Goal: Find contact information: Find contact information

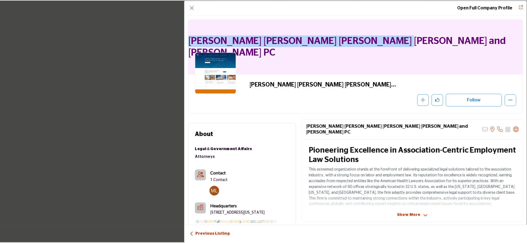
scroll to position [6955, 0]
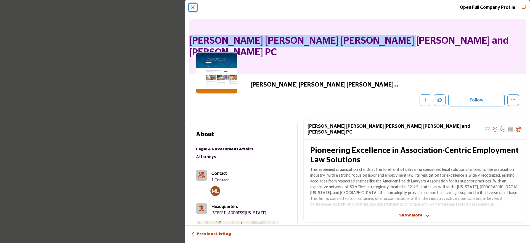
click at [194, 8] on button "Close" at bounding box center [193, 8] width 8 height 8
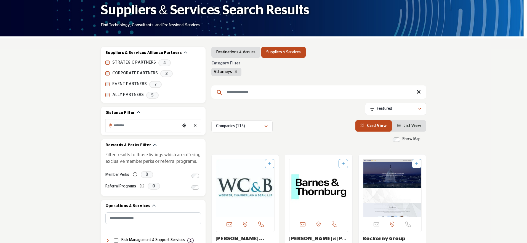
scroll to position [122, 0]
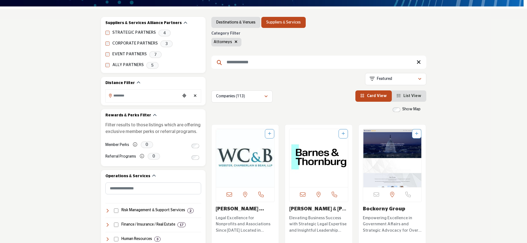
click at [235, 42] on icon "button" at bounding box center [236, 42] width 3 height 4
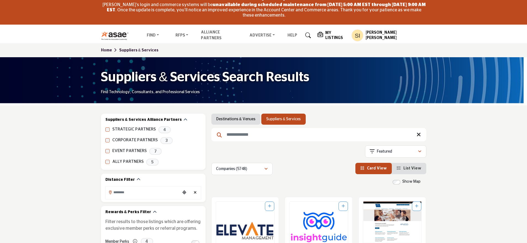
scroll to position [250, 0]
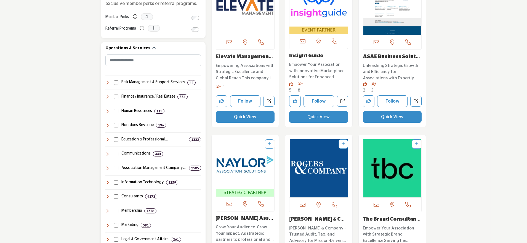
click at [108, 96] on icon at bounding box center [107, 96] width 4 height 4
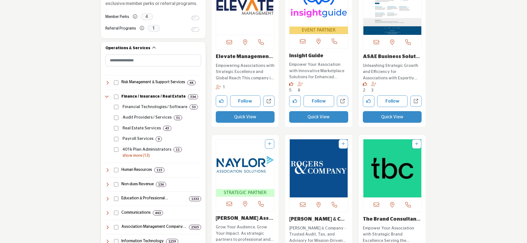
click at [130, 156] on p "show more (13)" at bounding box center [162, 156] width 79 height 6
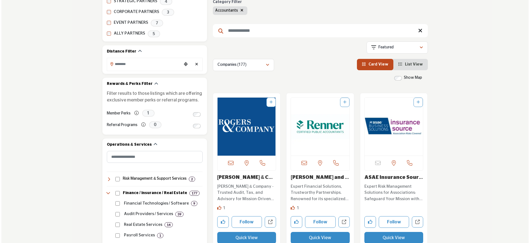
scroll to position [173, 0]
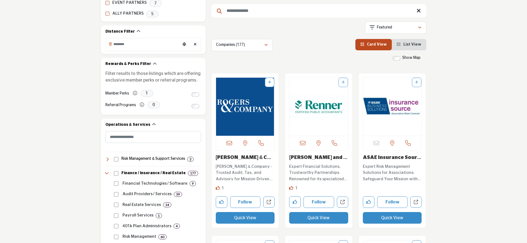
click at [232, 221] on button "Quick View" at bounding box center [245, 218] width 59 height 12
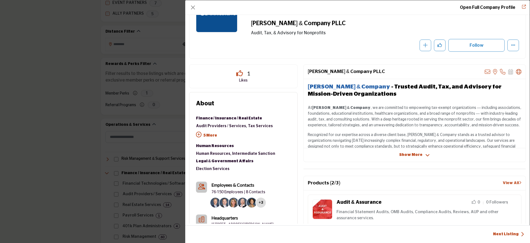
scroll to position [59, 0]
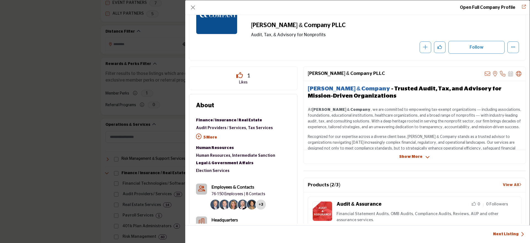
click at [244, 186] on b "Employees & Contacts" at bounding box center [233, 186] width 43 height 5
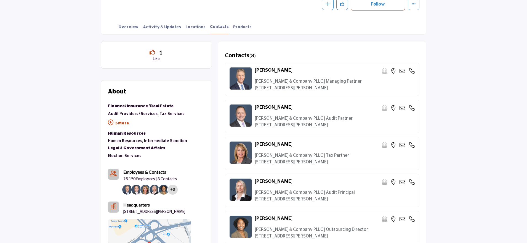
scroll to position [149, 0]
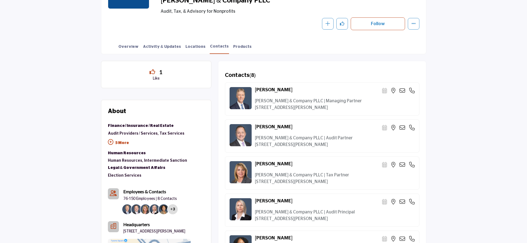
click at [403, 128] on icon at bounding box center [403, 128] width 6 height 6
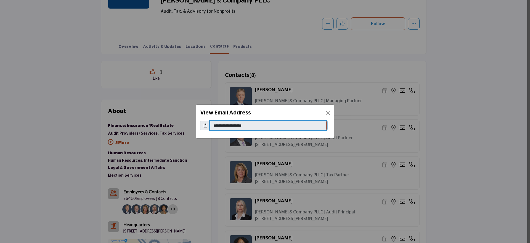
drag, startPoint x: 252, startPoint y: 126, endPoint x: 211, endPoint y: 125, distance: 40.9
click at [211, 125] on input "**********" at bounding box center [268, 125] width 117 height 9
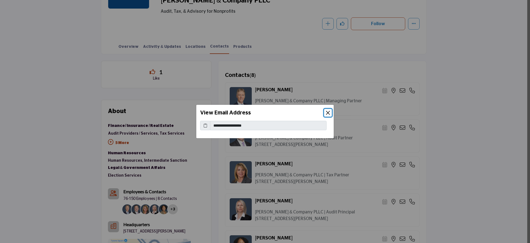
click at [329, 112] on button "Close" at bounding box center [328, 113] width 8 height 8
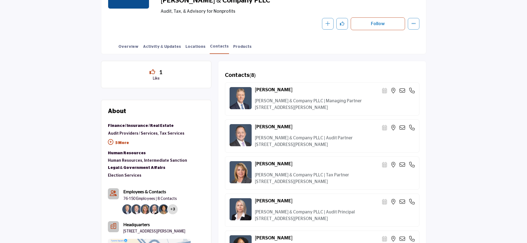
click at [402, 164] on icon at bounding box center [403, 165] width 6 height 6
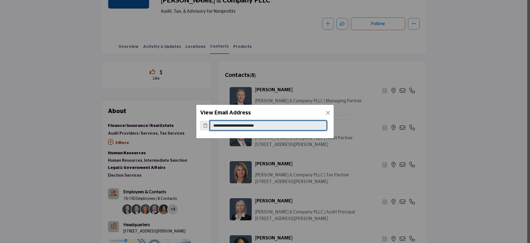
drag, startPoint x: 269, startPoint y: 125, endPoint x: 211, endPoint y: 121, distance: 58.4
click at [211, 121] on input "**********" at bounding box center [268, 125] width 117 height 9
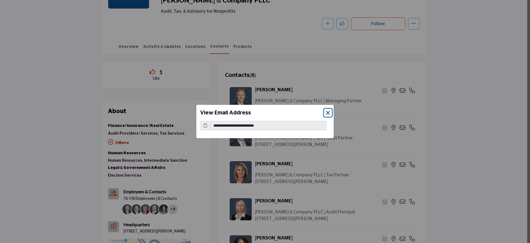
click at [329, 113] on button "Close" at bounding box center [328, 113] width 8 height 8
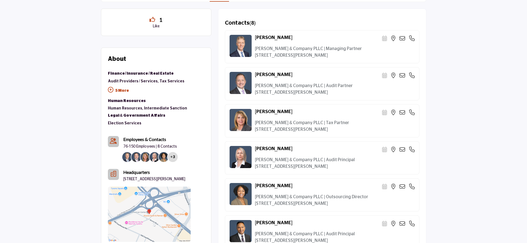
scroll to position [203, 0]
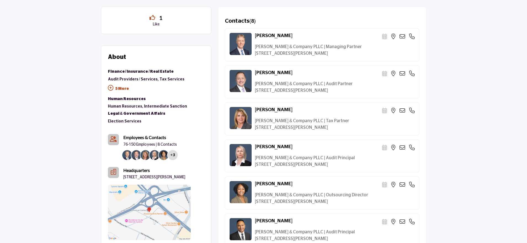
click at [402, 147] on icon at bounding box center [403, 148] width 6 height 6
click at [0, 0] on div at bounding box center [0, 0] width 0 height 0
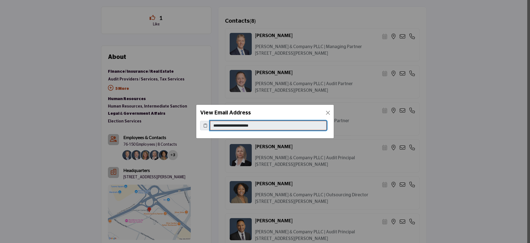
click at [265, 126] on input "**********" at bounding box center [268, 125] width 117 height 9
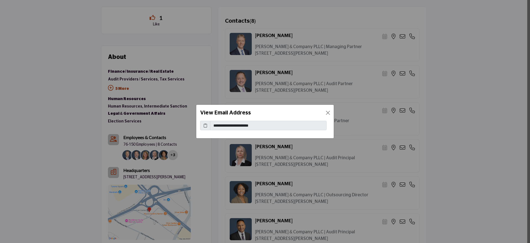
click at [207, 127] on icon at bounding box center [205, 126] width 4 height 6
click at [328, 113] on button "Close" at bounding box center [328, 113] width 8 height 8
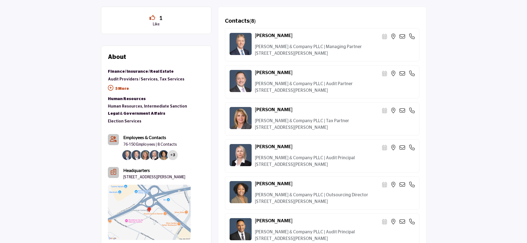
click at [404, 183] on icon at bounding box center [403, 185] width 6 height 6
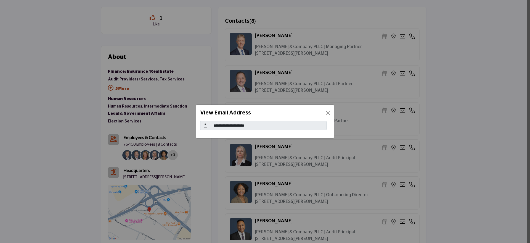
click at [207, 125] on span at bounding box center [205, 125] width 10 height 9
click at [206, 125] on icon at bounding box center [205, 126] width 4 height 6
click at [327, 113] on button "Close" at bounding box center [328, 113] width 8 height 8
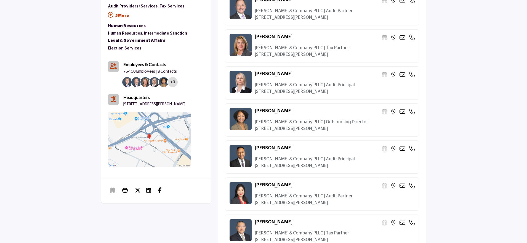
scroll to position [288, 0]
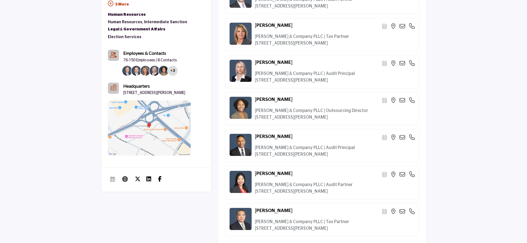
click at [403, 138] on icon at bounding box center [403, 137] width 6 height 6
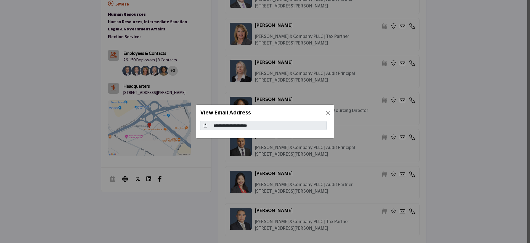
click at [206, 127] on icon at bounding box center [205, 126] width 4 height 6
click at [330, 113] on button "Close" at bounding box center [328, 113] width 8 height 8
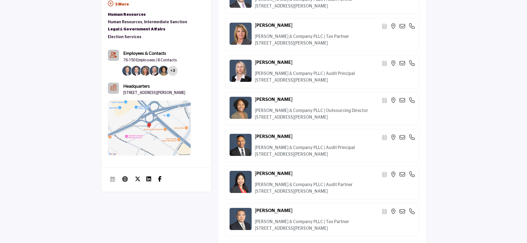
click at [404, 173] on icon at bounding box center [403, 174] width 6 height 6
click at [0, 0] on div at bounding box center [0, 0] width 0 height 0
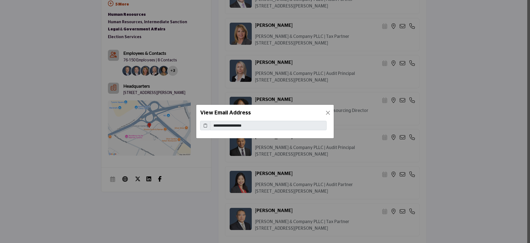
click at [205, 126] on icon at bounding box center [205, 126] width 4 height 6
click at [327, 114] on button "Close" at bounding box center [328, 113] width 8 height 8
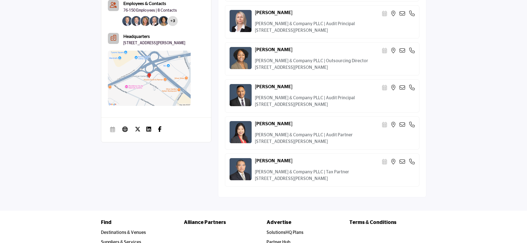
scroll to position [337, 0]
click at [403, 163] on icon at bounding box center [403, 162] width 6 height 6
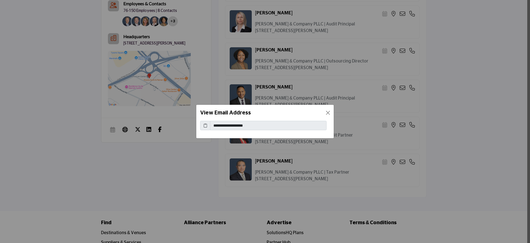
click at [206, 124] on icon at bounding box center [205, 126] width 4 height 6
click at [326, 113] on button "Close" at bounding box center [328, 113] width 8 height 8
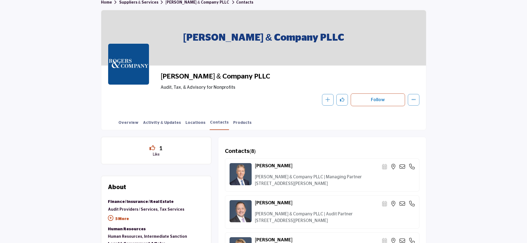
scroll to position [74, 0]
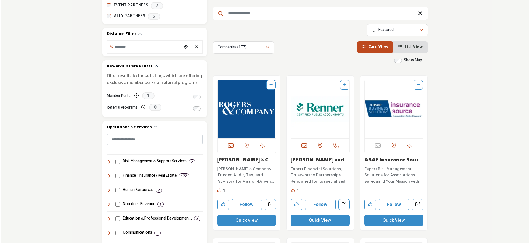
scroll to position [172, 0]
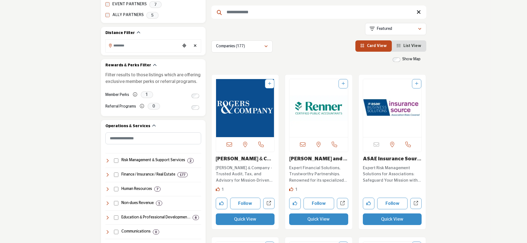
click at [309, 216] on button "Quick View" at bounding box center [318, 219] width 59 height 12
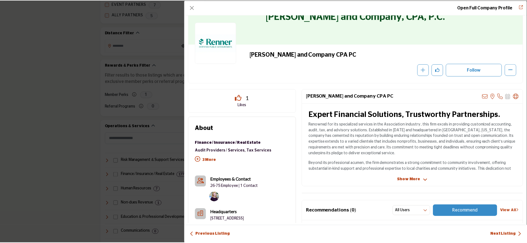
scroll to position [30, 0]
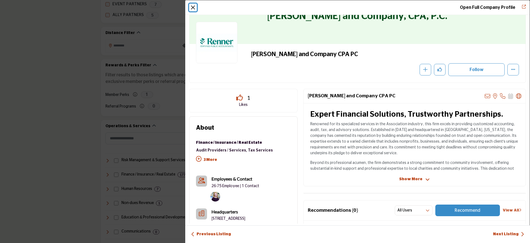
click at [195, 8] on button "Close" at bounding box center [193, 8] width 8 height 8
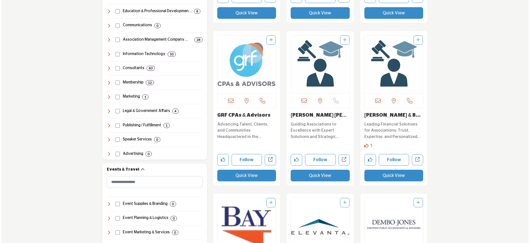
scroll to position [377, 0]
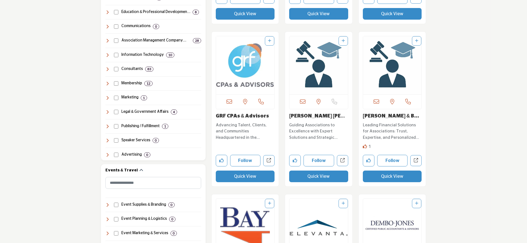
click at [258, 176] on button "Quick View" at bounding box center [245, 176] width 59 height 12
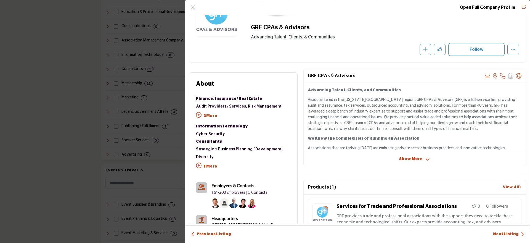
scroll to position [57, 0]
click at [192, 8] on button "Close" at bounding box center [193, 8] width 8 height 8
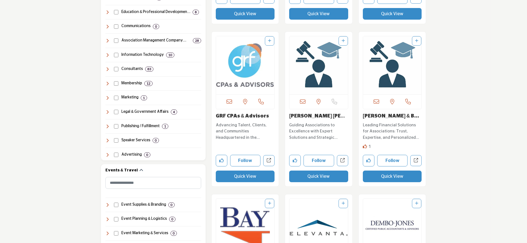
click at [331, 178] on button "Quick View" at bounding box center [318, 176] width 59 height 12
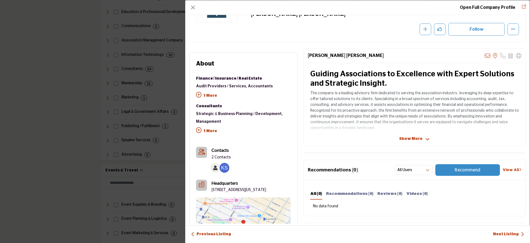
scroll to position [71, 0]
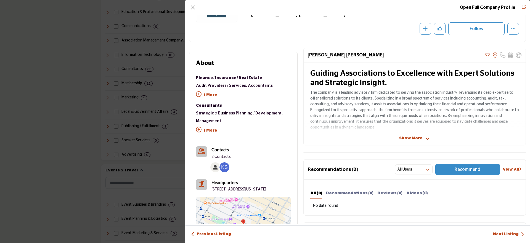
click at [223, 151] on b "Contacts" at bounding box center [220, 149] width 17 height 5
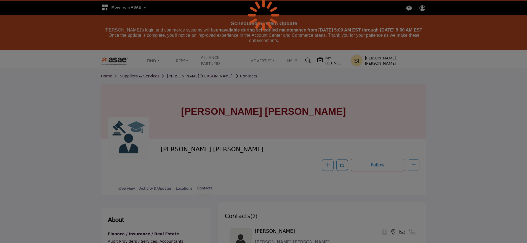
scroll to position [58, 0]
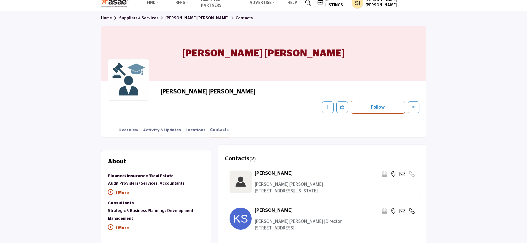
click at [400, 176] on icon at bounding box center [403, 174] width 6 height 6
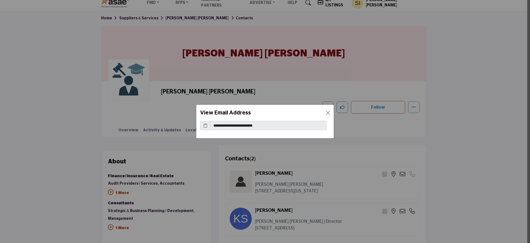
click at [203, 127] on span at bounding box center [205, 125] width 10 height 9
click at [205, 126] on icon at bounding box center [205, 126] width 4 height 6
click at [327, 114] on button "Close" at bounding box center [328, 113] width 8 height 8
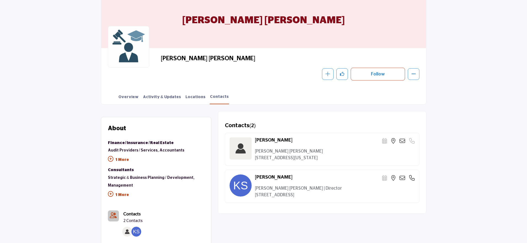
scroll to position [109, 0]
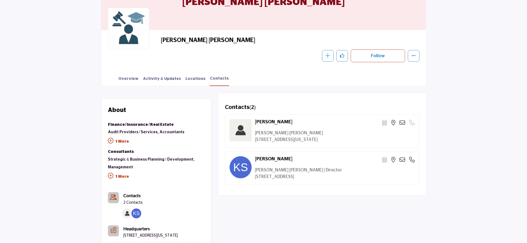
click at [403, 159] on icon at bounding box center [403, 160] width 6 height 6
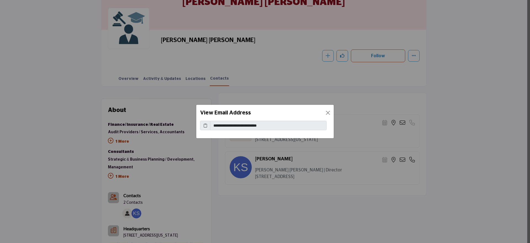
click at [207, 125] on icon at bounding box center [205, 126] width 4 height 6
click at [329, 113] on button "Close" at bounding box center [328, 113] width 8 height 8
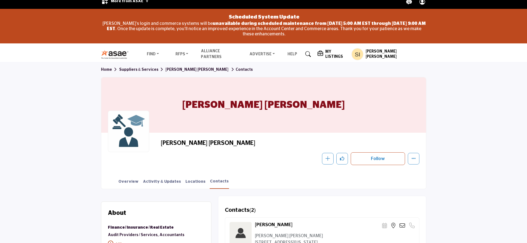
scroll to position [0, 0]
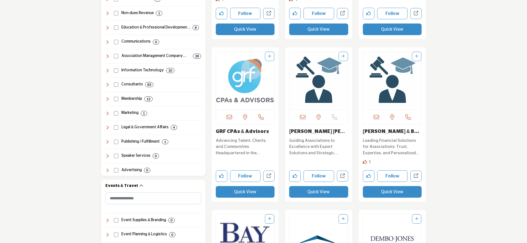
scroll to position [377, 0]
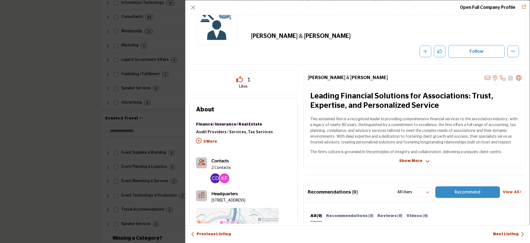
scroll to position [55, 0]
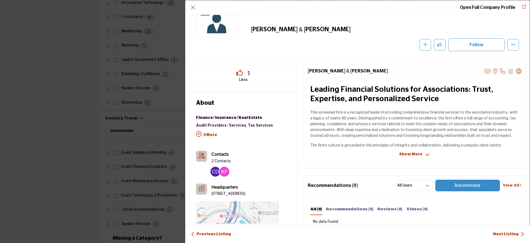
click at [217, 155] on b "Contacts" at bounding box center [220, 153] width 17 height 5
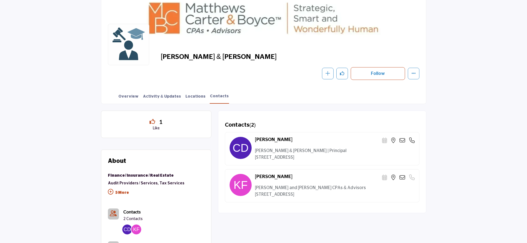
scroll to position [92, 0]
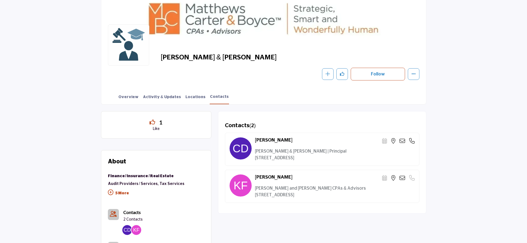
click at [402, 144] on div "[PERSON_NAME] Scheduler URL is currently unavailable for this contact." at bounding box center [335, 141] width 160 height 8
click at [402, 142] on icon at bounding box center [403, 141] width 6 height 6
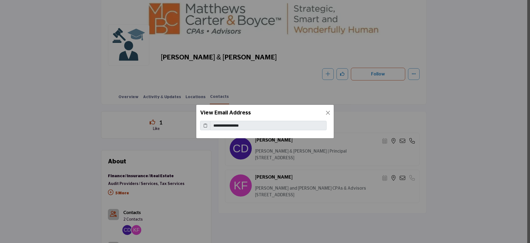
click at [206, 123] on icon at bounding box center [205, 126] width 4 height 6
click at [328, 113] on button "Close" at bounding box center [328, 113] width 8 height 8
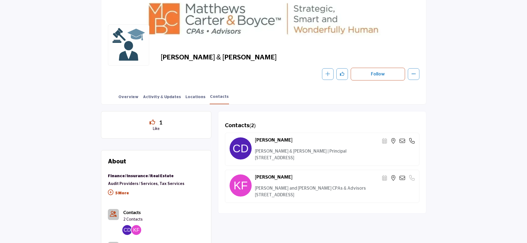
click at [401, 176] on icon at bounding box center [403, 178] width 6 height 6
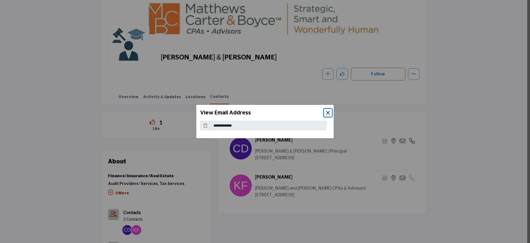
click at [330, 111] on button "Close" at bounding box center [328, 113] width 8 height 8
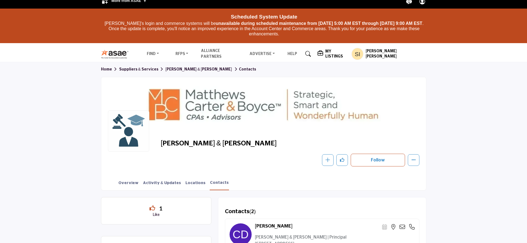
scroll to position [0, 0]
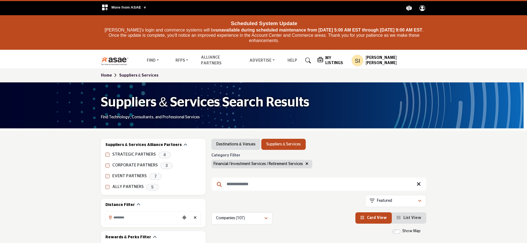
scroll to position [72, 0]
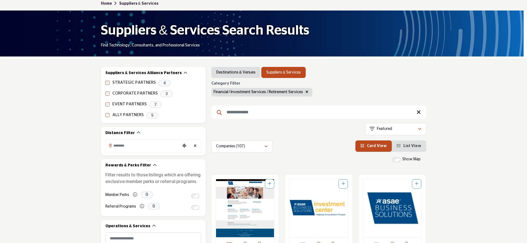
click at [306, 92] on icon "button" at bounding box center [307, 92] width 3 height 4
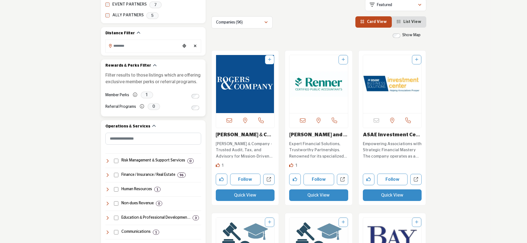
scroll to position [243, 0]
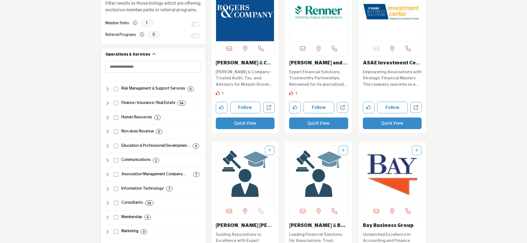
click at [108, 104] on icon at bounding box center [107, 103] width 4 height 4
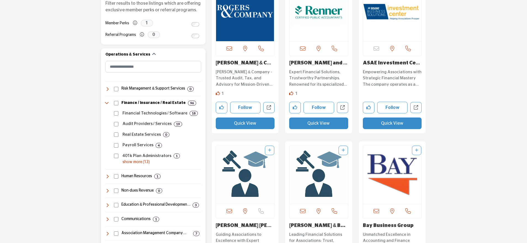
click at [128, 163] on p "show more (13)" at bounding box center [162, 162] width 79 height 6
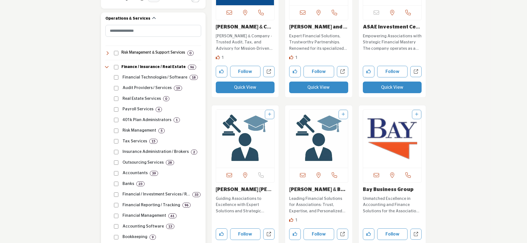
scroll to position [279, 0]
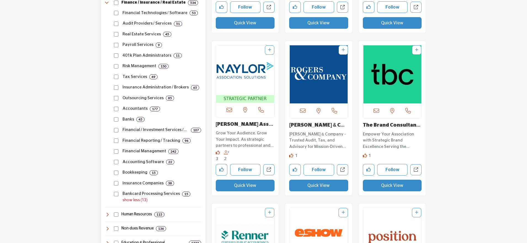
scroll to position [343, 0]
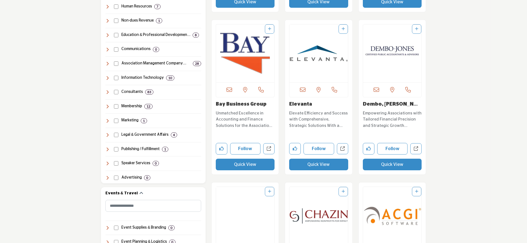
scroll to position [551, 0]
click at [251, 163] on button "Quick View" at bounding box center [245, 165] width 59 height 12
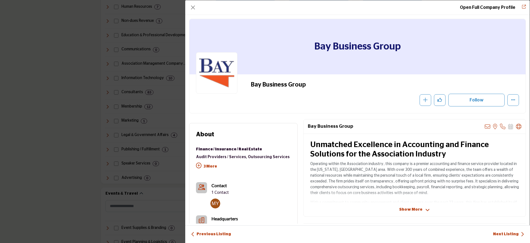
click at [218, 202] on img "Company Data Modal" at bounding box center [215, 203] width 10 height 10
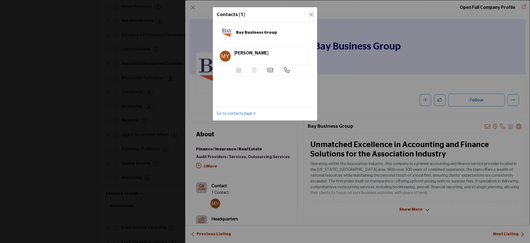
click at [270, 71] on icon at bounding box center [271, 70] width 6 height 6
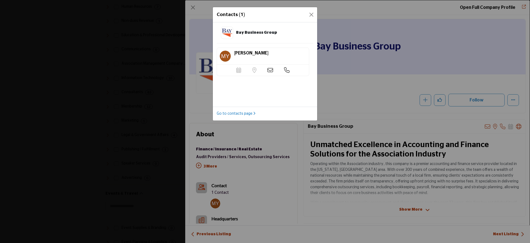
click at [270, 69] on icon at bounding box center [271, 70] width 6 height 6
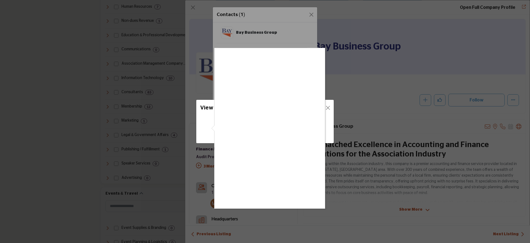
click at [305, 33] on div at bounding box center [265, 121] width 530 height 243
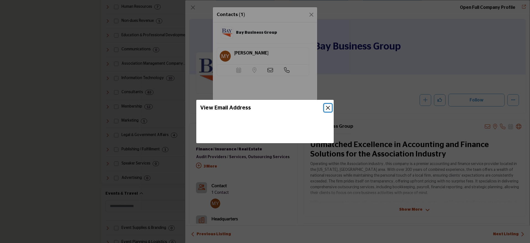
click at [327, 108] on button "Close" at bounding box center [328, 108] width 8 height 8
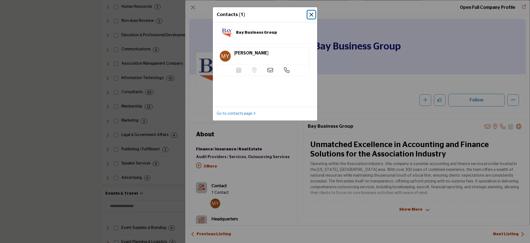
click at [313, 14] on button "Close" at bounding box center [312, 15] width 8 height 8
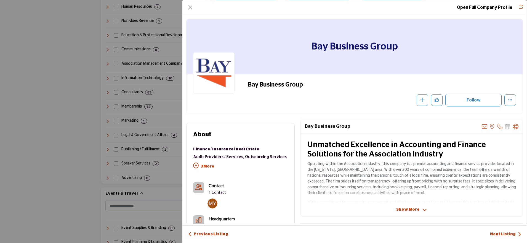
click at [216, 184] on b "Contact" at bounding box center [216, 185] width 15 height 5
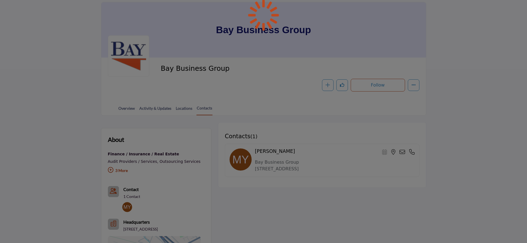
scroll to position [83, 0]
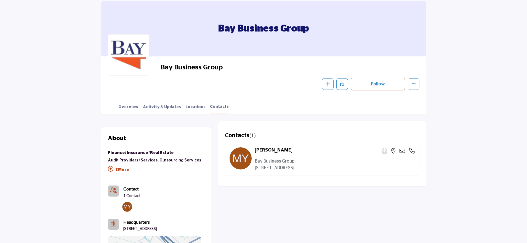
click at [403, 150] on icon at bounding box center [403, 151] width 6 height 6
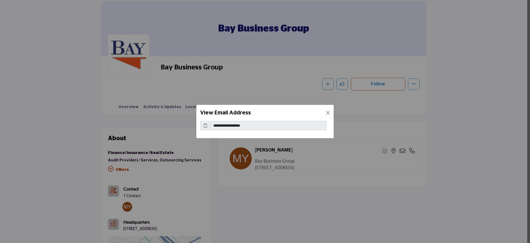
click at [205, 126] on icon at bounding box center [205, 126] width 4 height 6
click at [326, 111] on button "Close" at bounding box center [328, 113] width 8 height 8
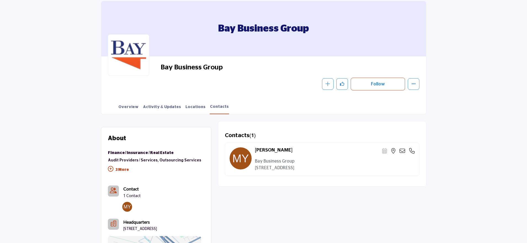
scroll to position [80, 0]
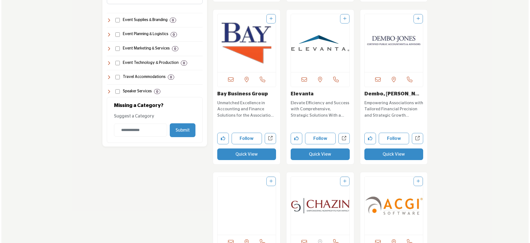
scroll to position [578, 0]
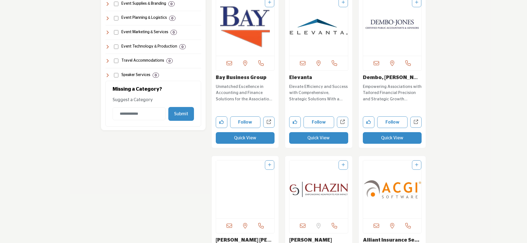
click at [312, 138] on button "Quick View" at bounding box center [318, 138] width 59 height 12
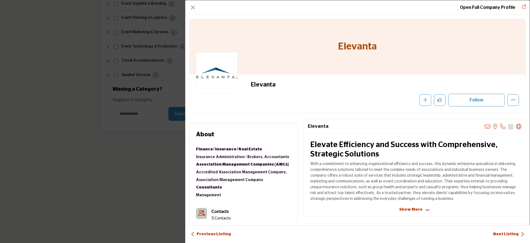
click at [205, 211] on icon "Contact-Employee Icon" at bounding box center [201, 213] width 7 height 6
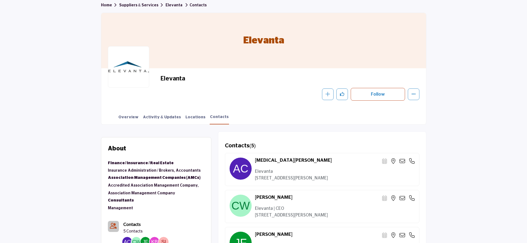
scroll to position [87, 0]
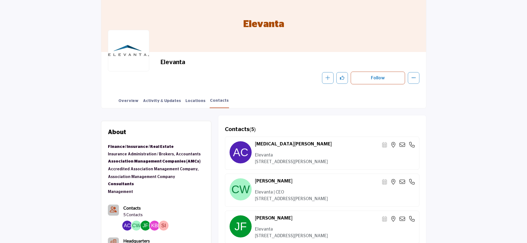
click at [403, 144] on icon at bounding box center [403, 145] width 6 height 6
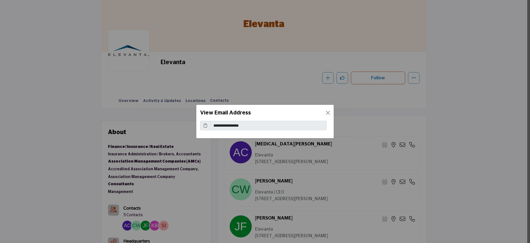
click at [206, 125] on icon at bounding box center [205, 126] width 4 height 6
click at [327, 113] on button "Close" at bounding box center [328, 113] width 8 height 8
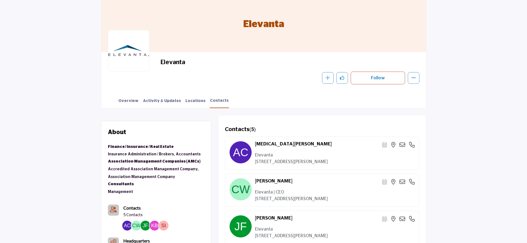
scroll to position [136, 0]
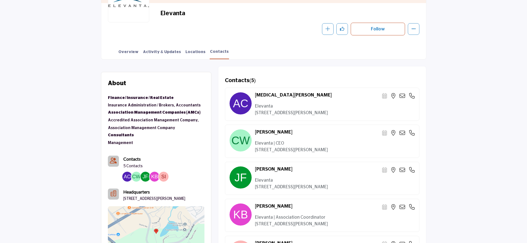
click at [402, 132] on icon at bounding box center [403, 133] width 6 height 6
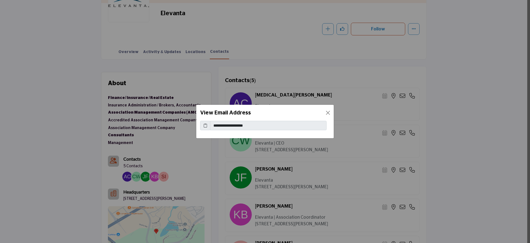
click at [206, 124] on icon at bounding box center [205, 126] width 4 height 6
click at [328, 112] on button "Close" at bounding box center [328, 113] width 8 height 8
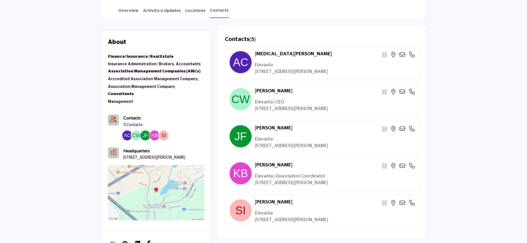
scroll to position [183, 0]
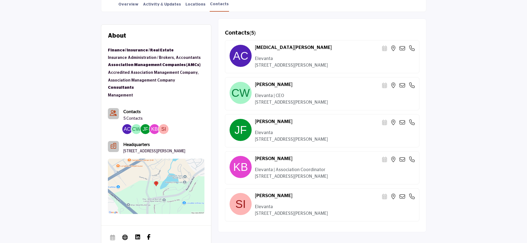
click at [401, 158] on icon at bounding box center [403, 160] width 6 height 6
click at [0, 0] on div at bounding box center [0, 0] width 0 height 0
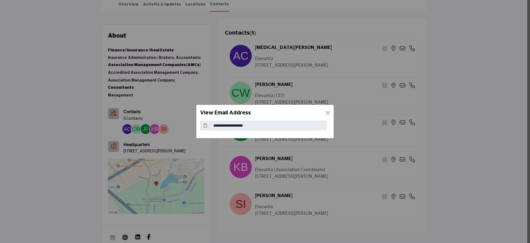
click at [205, 124] on icon at bounding box center [205, 126] width 4 height 6
click at [329, 114] on button "Close" at bounding box center [328, 113] width 8 height 8
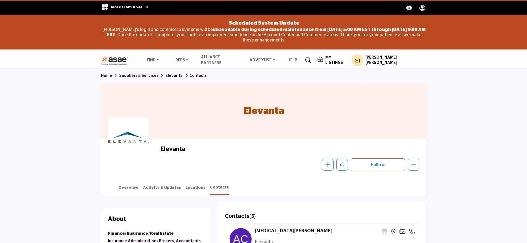
scroll to position [0, 0]
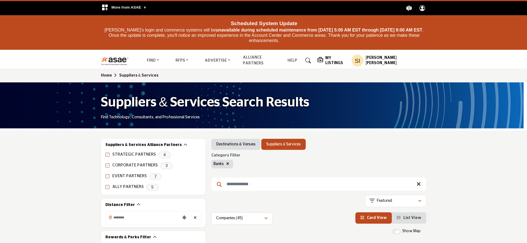
click at [227, 163] on icon "button" at bounding box center [227, 164] width 3 height 4
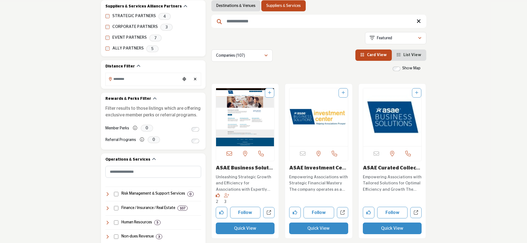
scroll to position [191, 0]
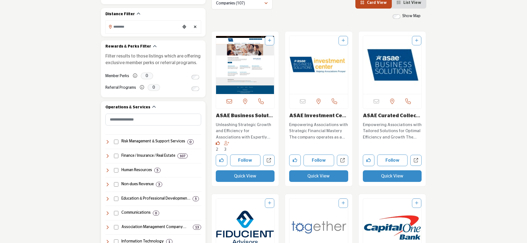
click at [108, 154] on icon at bounding box center [107, 156] width 4 height 4
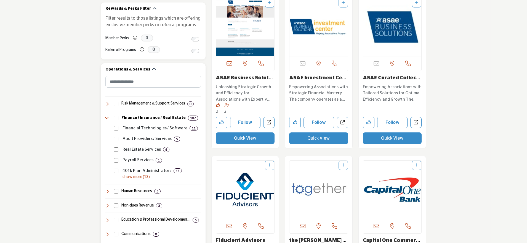
scroll to position [234, 0]
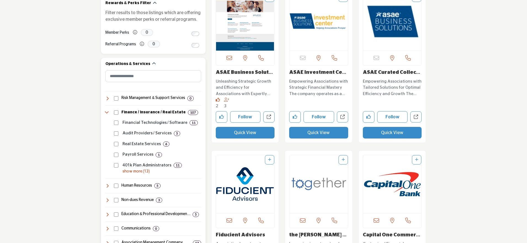
click at [139, 170] on p "show more (13)" at bounding box center [162, 171] width 79 height 6
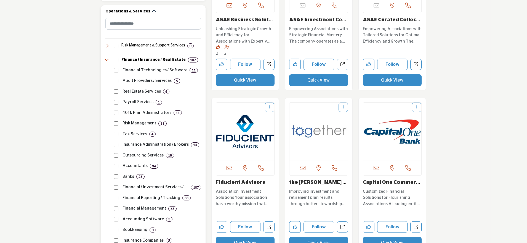
scroll to position [290, 0]
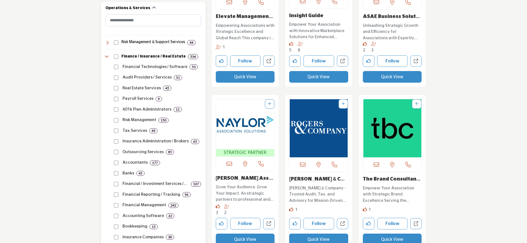
scroll to position [338, 0]
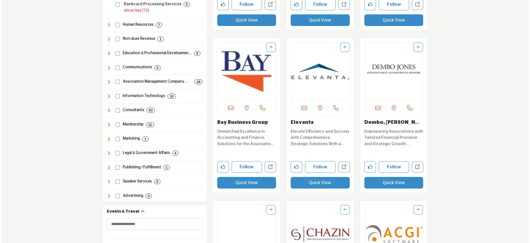
scroll to position [533, 0]
click at [379, 184] on button "Quick View" at bounding box center [392, 182] width 59 height 12
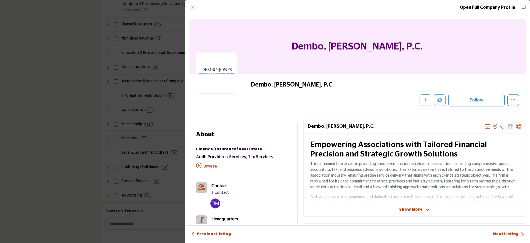
click at [217, 205] on img "Company Data Modal" at bounding box center [215, 203] width 10 height 10
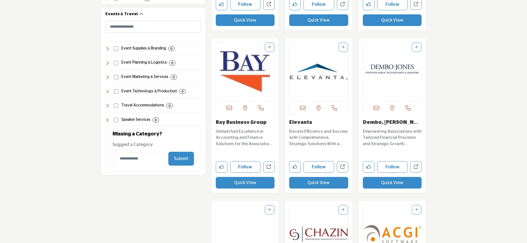
scroll to position [533, 0]
click at [390, 181] on button "Quick View" at bounding box center [392, 182] width 59 height 12
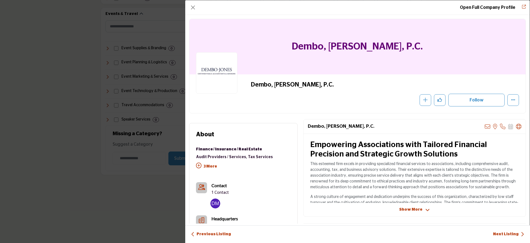
click at [214, 204] on img "Company Data Modal" at bounding box center [215, 203] width 10 height 10
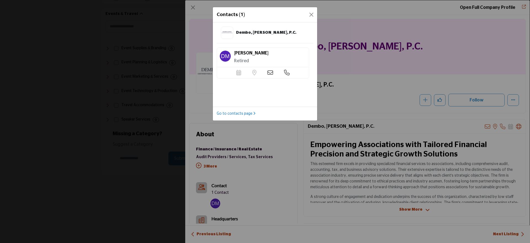
click at [307, 17] on div "Contacts (1)" at bounding box center [265, 14] width 104 height 15
click at [315, 11] on button "Close" at bounding box center [312, 15] width 8 height 8
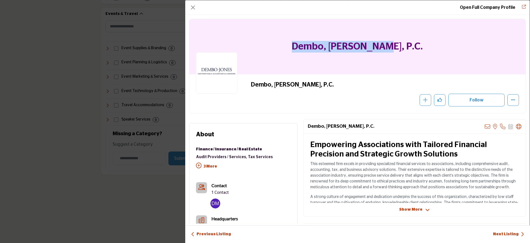
drag, startPoint x: 307, startPoint y: 41, endPoint x: 409, endPoint y: 49, distance: 102.5
click at [409, 49] on div "Dembo, Jones, P.C." at bounding box center [357, 46] width 336 height 55
copy h1 "Dembo, Jones, P.C."
click at [192, 8] on button "Close" at bounding box center [193, 8] width 8 height 8
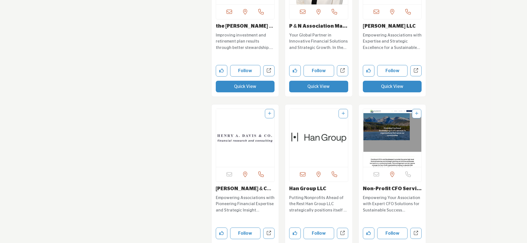
scroll to position [1003, 0]
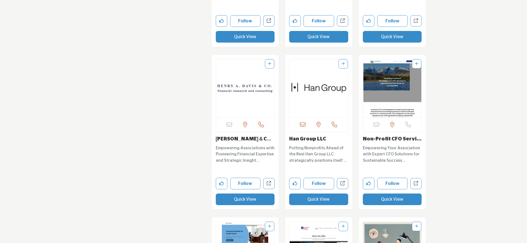
click at [243, 200] on button "Quick View" at bounding box center [245, 199] width 59 height 12
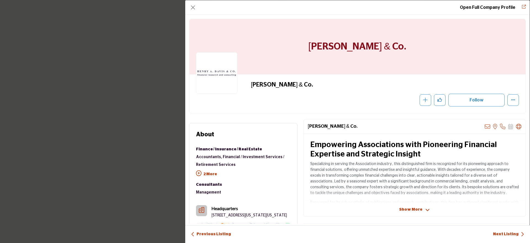
drag, startPoint x: 405, startPoint y: 44, endPoint x: 303, endPoint y: 41, distance: 102.5
click at [303, 41] on div "Henry A. Davis & Co." at bounding box center [357, 46] width 336 height 55
copy h1 "Henry A. Davis & Co."
click at [195, 5] on button "Close" at bounding box center [193, 8] width 8 height 8
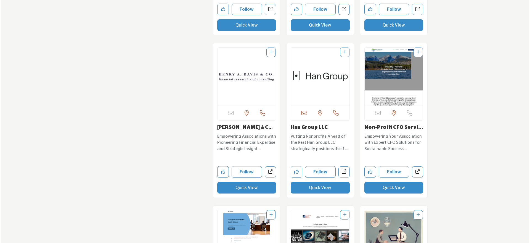
scroll to position [1017, 0]
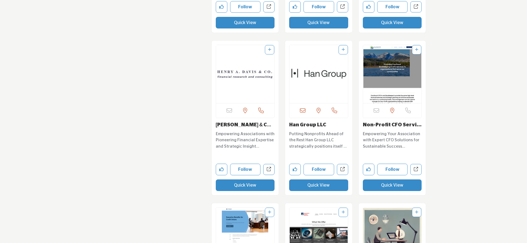
click at [383, 187] on button "Quick View" at bounding box center [392, 185] width 59 height 12
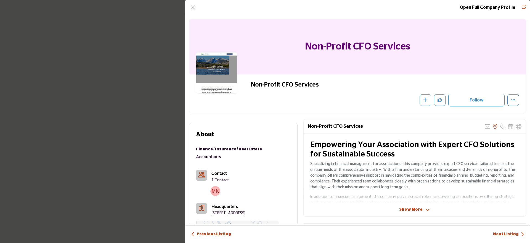
click at [217, 191] on img "Company Data Modal" at bounding box center [215, 191] width 10 height 10
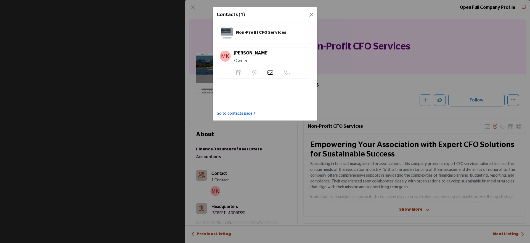
click at [246, 113] on link "Go to contacts page" at bounding box center [236, 114] width 39 height 6
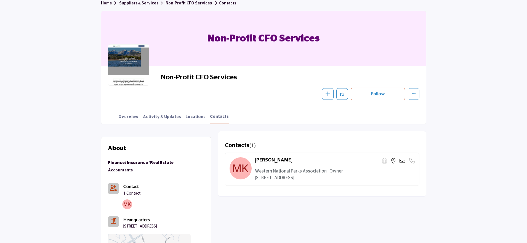
scroll to position [73, 0]
click at [401, 159] on icon at bounding box center [403, 160] width 6 height 6
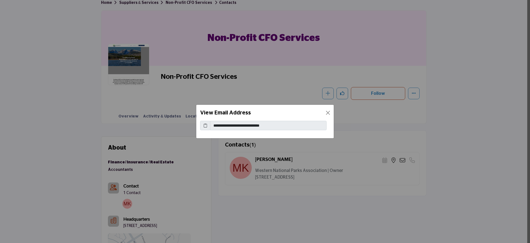
click at [207, 125] on span at bounding box center [205, 125] width 10 height 9
click at [206, 125] on icon at bounding box center [205, 126] width 4 height 6
click at [329, 113] on button "Close" at bounding box center [328, 113] width 8 height 8
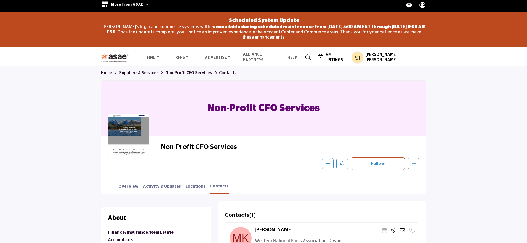
scroll to position [0, 0]
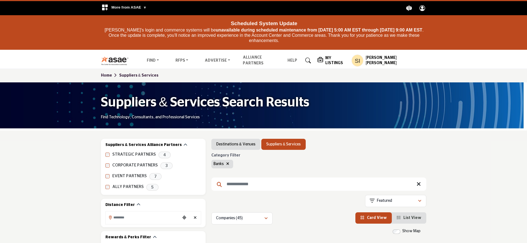
click at [229, 163] on button "button" at bounding box center [228, 164] width 6 height 6
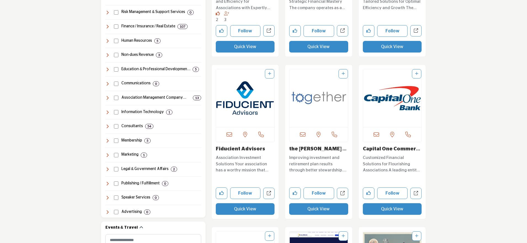
scroll to position [321, 0]
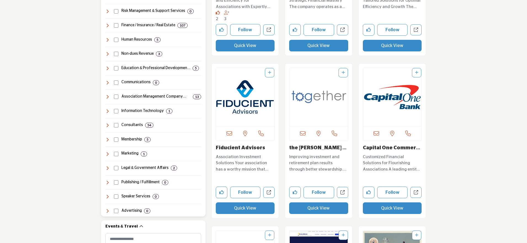
click at [106, 24] on icon at bounding box center [107, 25] width 4 height 4
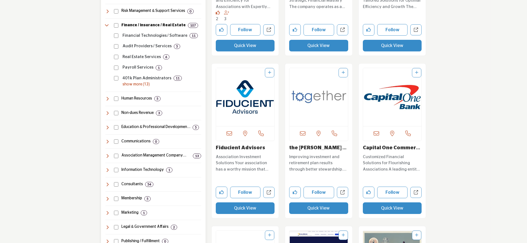
click at [129, 83] on p "show more (13)" at bounding box center [162, 84] width 79 height 6
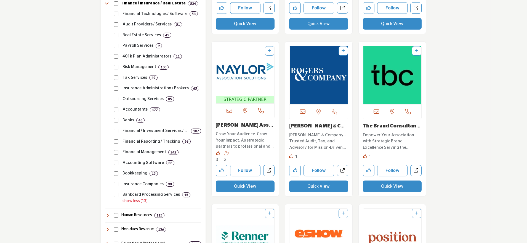
scroll to position [342, 0]
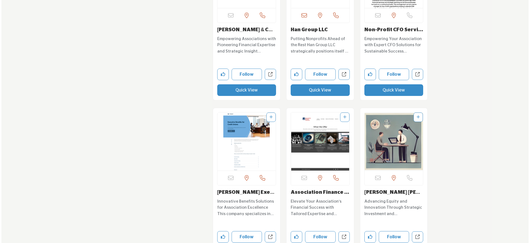
scroll to position [1164, 0]
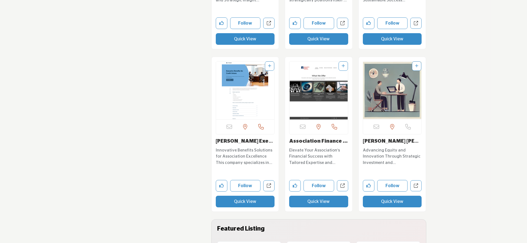
click at [247, 201] on button "Quick View" at bounding box center [245, 201] width 59 height 12
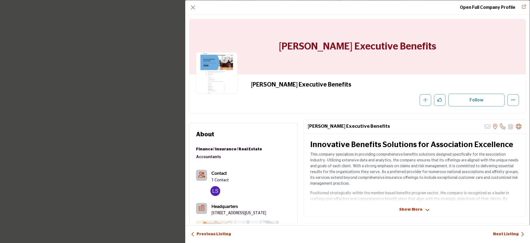
click at [217, 190] on img "Company Data Modal" at bounding box center [215, 191] width 10 height 10
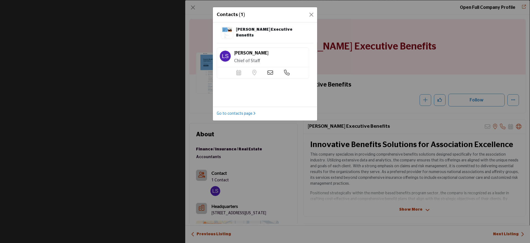
click at [270, 72] on icon at bounding box center [271, 73] width 6 height 6
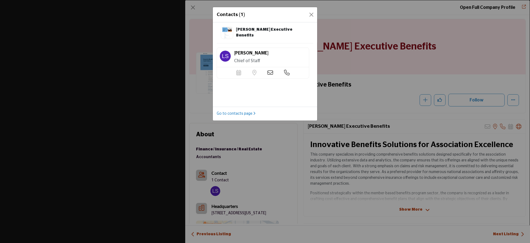
click at [270, 72] on icon at bounding box center [271, 73] width 6 height 6
click at [270, 73] on icon at bounding box center [271, 73] width 6 height 6
click at [244, 113] on link "Go to contacts page" at bounding box center [236, 114] width 39 height 6
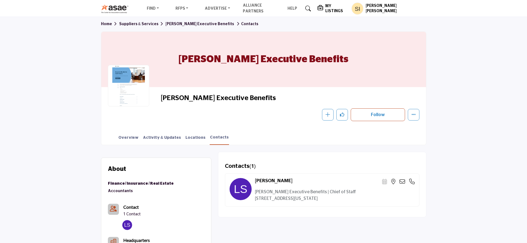
scroll to position [89, 0]
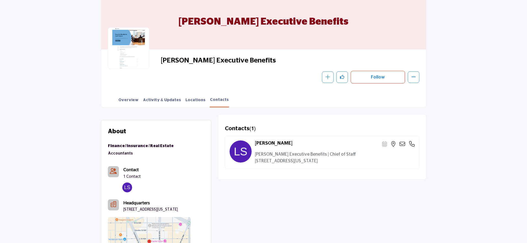
click at [403, 143] on icon at bounding box center [403, 144] width 6 height 6
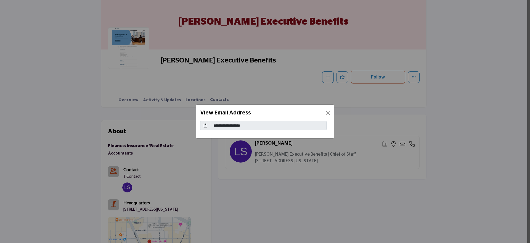
click at [207, 126] on icon at bounding box center [205, 126] width 4 height 6
click at [328, 110] on button "Close" at bounding box center [328, 113] width 8 height 8
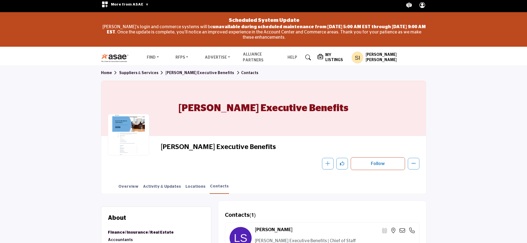
scroll to position [0, 0]
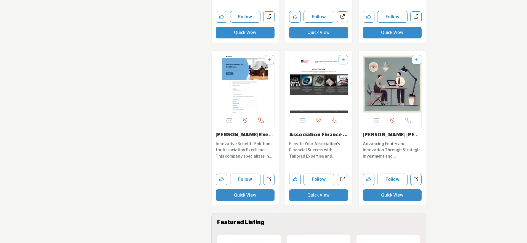
scroll to position [1218, 0]
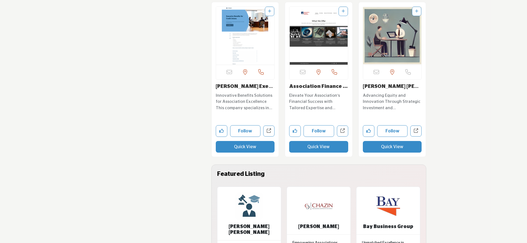
click at [302, 147] on button "Quick View" at bounding box center [318, 147] width 59 height 12
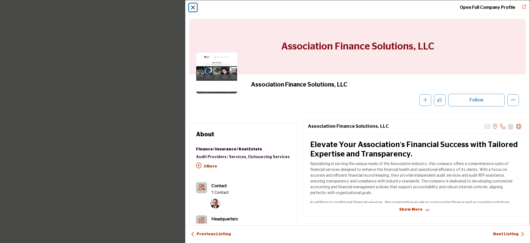
click at [193, 8] on button "Close" at bounding box center [193, 8] width 8 height 8
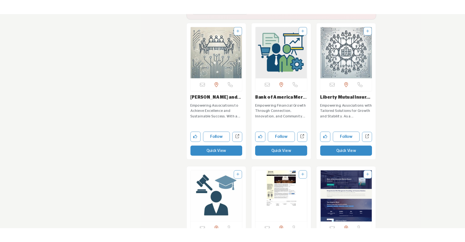
scroll to position [1541, 0]
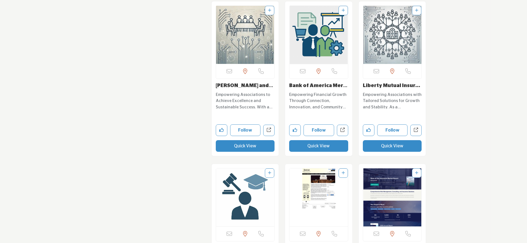
click at [248, 141] on button "Quick View" at bounding box center [245, 146] width 59 height 12
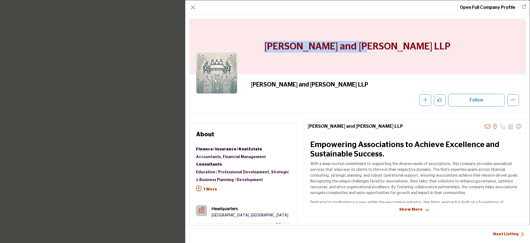
drag, startPoint x: 308, startPoint y: 47, endPoint x: 409, endPoint y: 49, distance: 100.8
click at [409, 49] on div "[PERSON_NAME] and [PERSON_NAME] LLP" at bounding box center [357, 46] width 336 height 55
copy h1 "[PERSON_NAME] and [PERSON_NAME] LLP"
click at [192, 9] on button "Close" at bounding box center [193, 8] width 8 height 8
